Goal: Navigation & Orientation: Find specific page/section

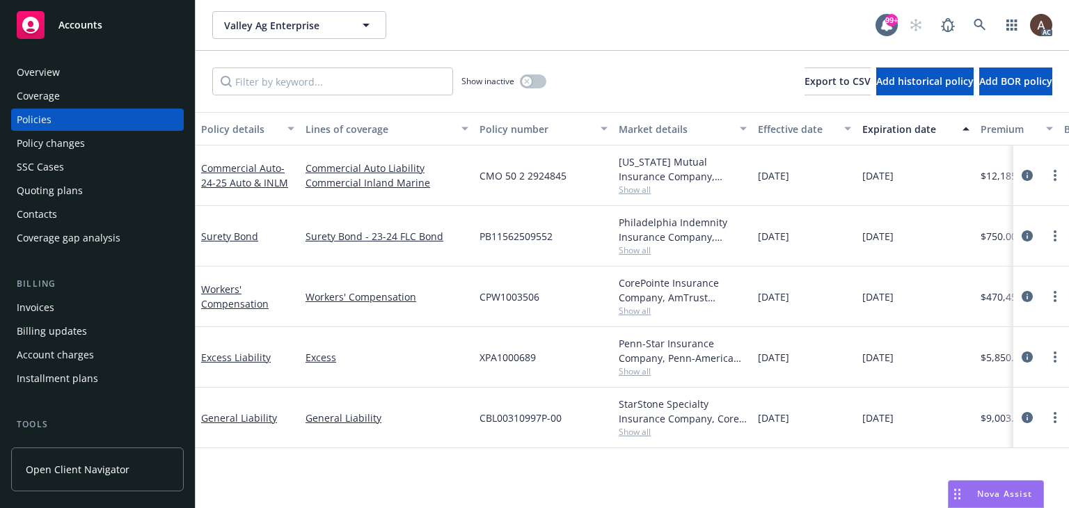
scroll to position [0, 470]
